Goal: Task Accomplishment & Management: Use online tool/utility

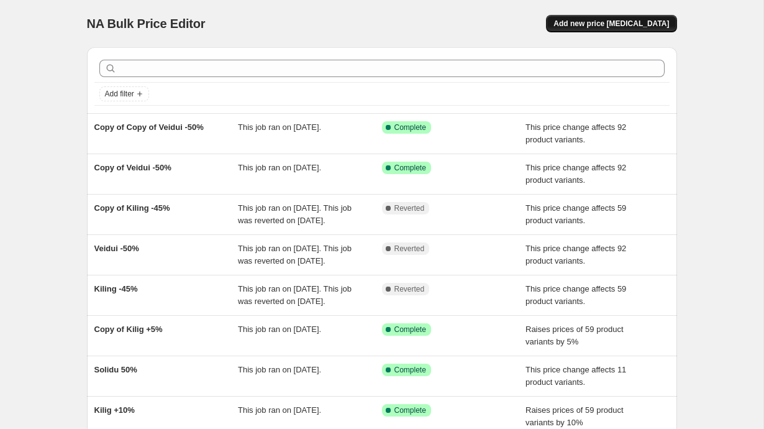
click at [629, 20] on span "Add new price [MEDICAL_DATA]" at bounding box center [611, 24] width 116 height 10
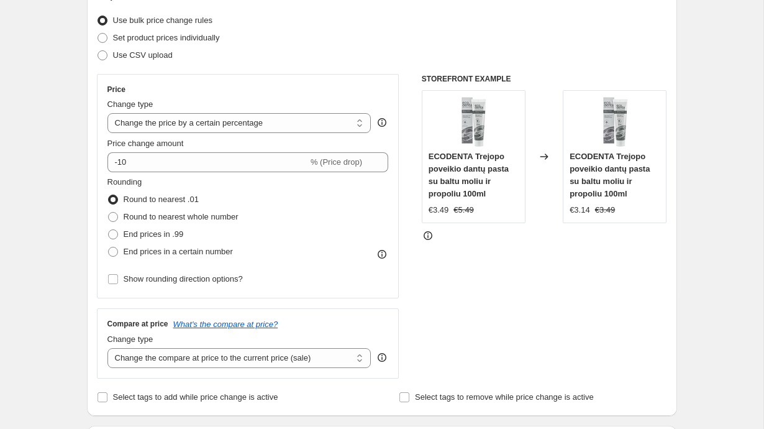
scroll to position [192, 0]
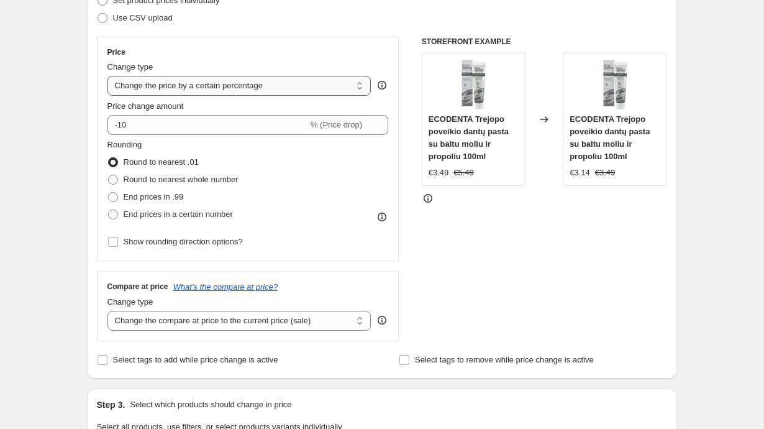
click at [218, 87] on select "Change the price to a certain amount Change the price by a certain amount Chang…" at bounding box center [239, 86] width 264 height 20
select select "ecap"
click at [107, 76] on select "Change the price to a certain amount Change the price by a certain amount Chang…" at bounding box center [239, 86] width 264 height 20
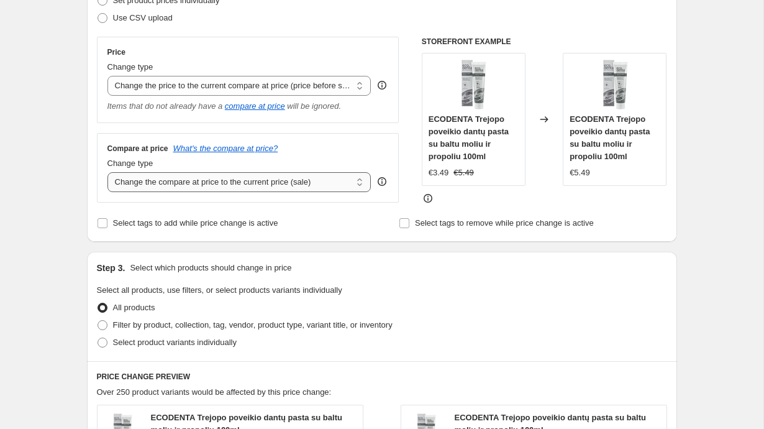
click at [148, 186] on select "Change the compare at price to the current price (sale) Change the compare at p…" at bounding box center [239, 182] width 264 height 20
select select "no_change"
click at [107, 172] on select "Change the compare at price to the current price (sale) Change the compare at p…" at bounding box center [239, 182] width 264 height 20
click at [80, 231] on div "Step 1. Optionally give your price [MEDICAL_DATA] a title (eg "March 30% off sa…" at bounding box center [377, 347] width 600 height 1004
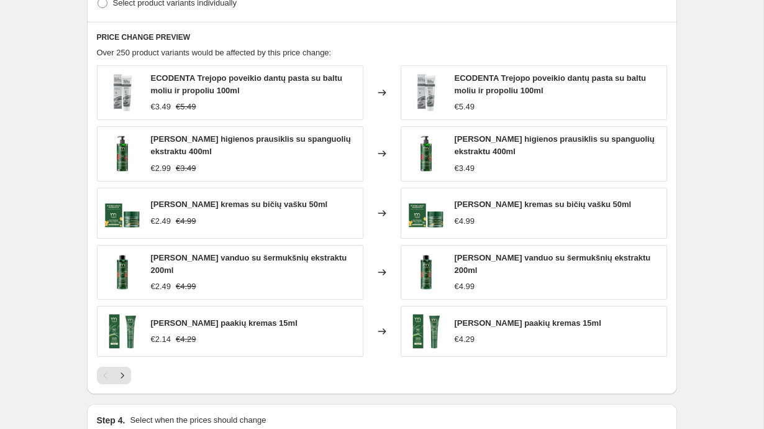
scroll to position [693, 0]
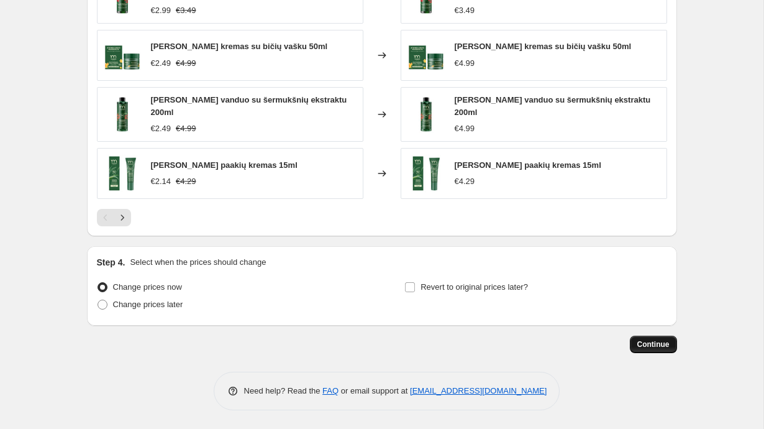
click at [650, 348] on span "Continue" at bounding box center [653, 344] width 32 height 10
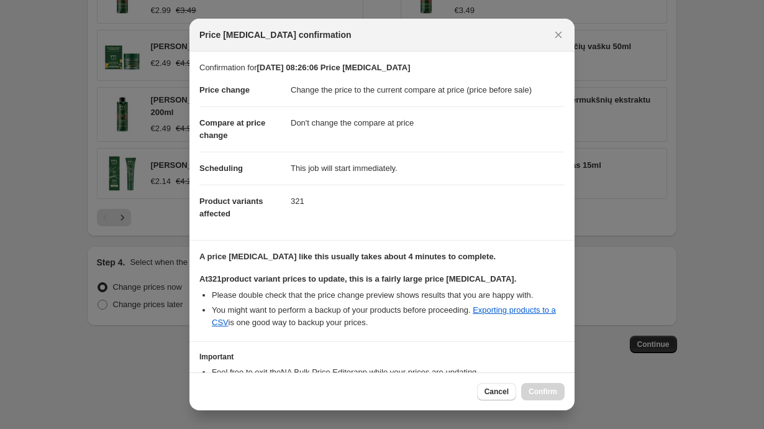
scroll to position [86, 0]
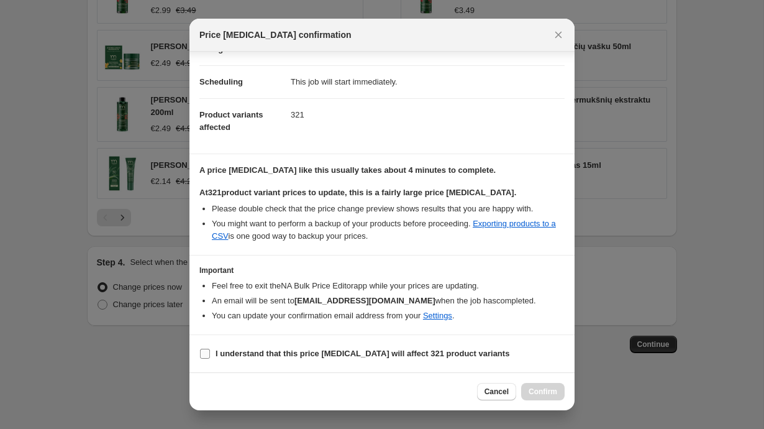
click at [350, 354] on b "I understand that this price [MEDICAL_DATA] will affect 321 product variants" at bounding box center [363, 352] width 294 height 9
click at [210, 354] on input "I understand that this price [MEDICAL_DATA] will affect 321 product variants" at bounding box center [205, 353] width 10 height 10
checkbox input "true"
click at [539, 393] on span "Confirm" at bounding box center [543, 391] width 29 height 10
